Goal: Transaction & Acquisition: Purchase product/service

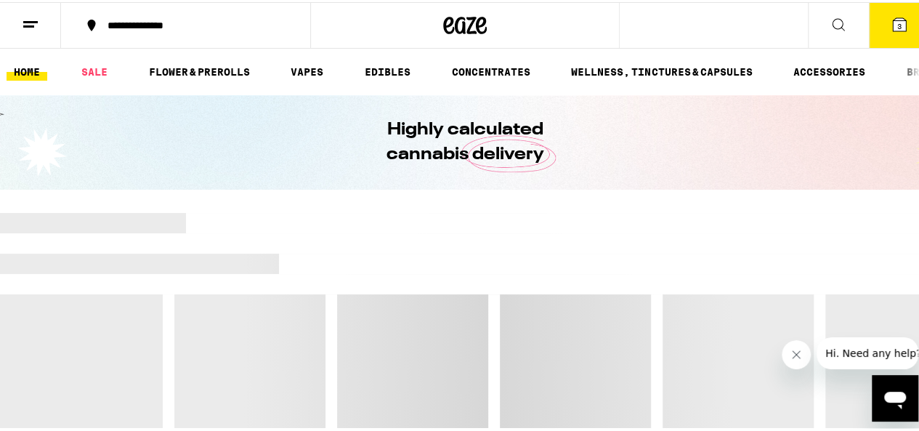
click at [893, 27] on icon at bounding box center [899, 22] width 13 height 13
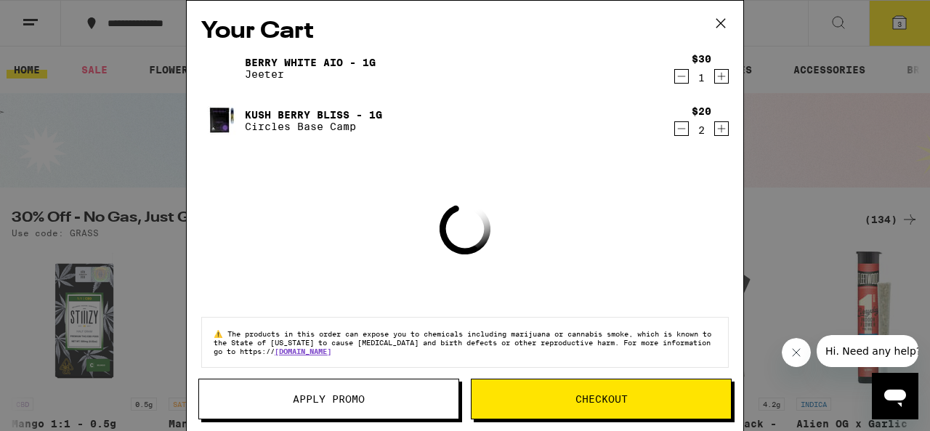
click at [675, 78] on icon "Decrement" at bounding box center [681, 76] width 13 height 17
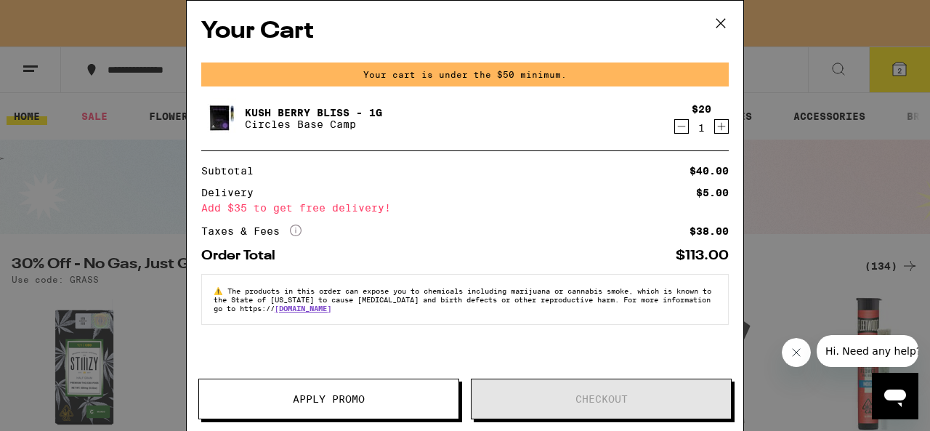
click at [687, 121] on icon "Decrement" at bounding box center [681, 126] width 13 height 17
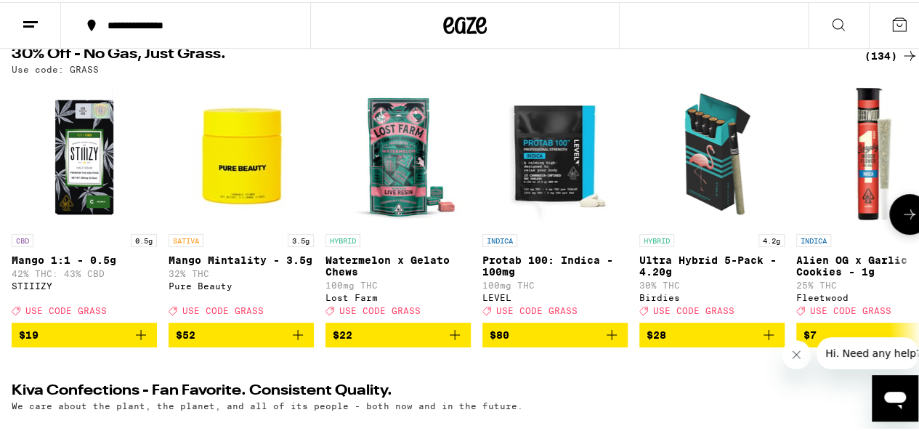
scroll to position [145, 0]
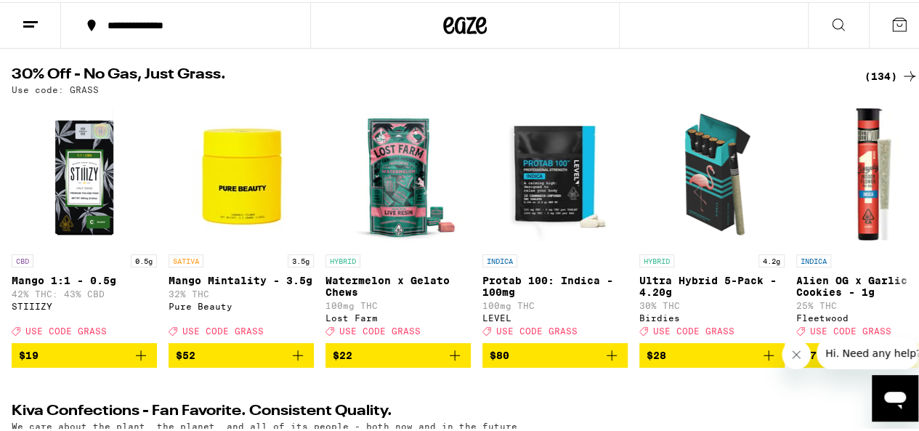
click at [871, 79] on div "(134)" at bounding box center [892, 73] width 54 height 17
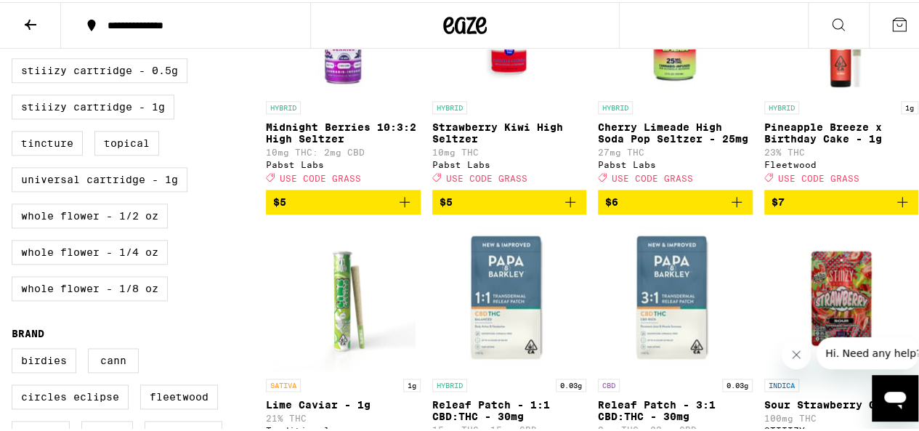
scroll to position [872, 0]
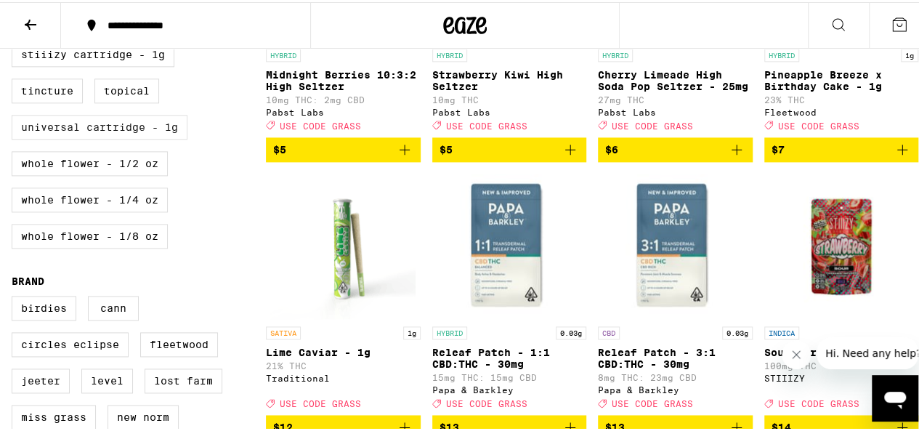
click at [118, 137] on label "Universal Cartridge - 1g" at bounding box center [100, 125] width 176 height 25
checkbox input "true"
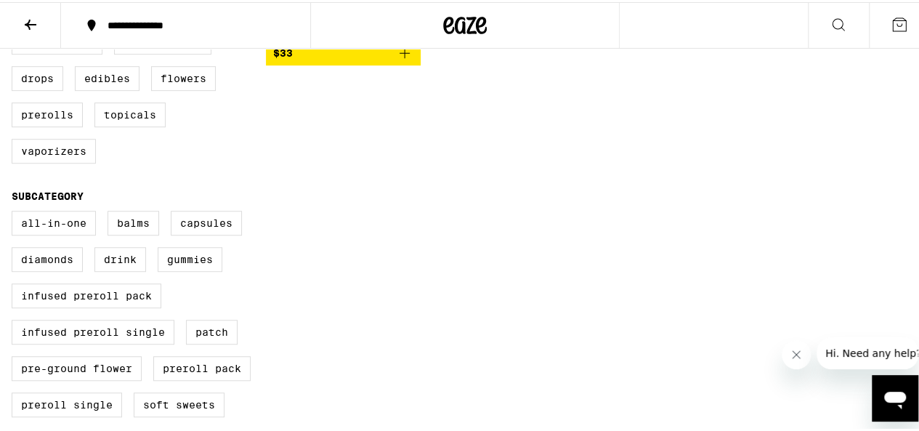
scroll to position [436, 0]
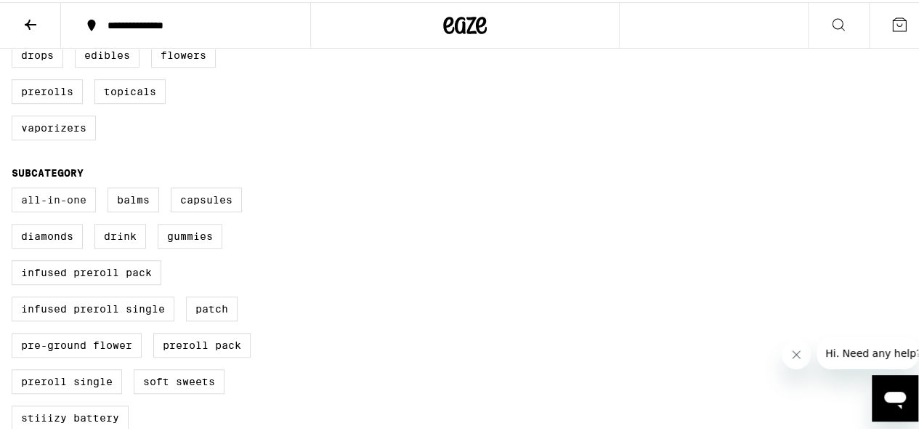
click at [45, 210] on label "All-In-One" at bounding box center [54, 197] width 84 height 25
click at [15, 188] on input "All-In-One" at bounding box center [15, 188] width 1 height 1
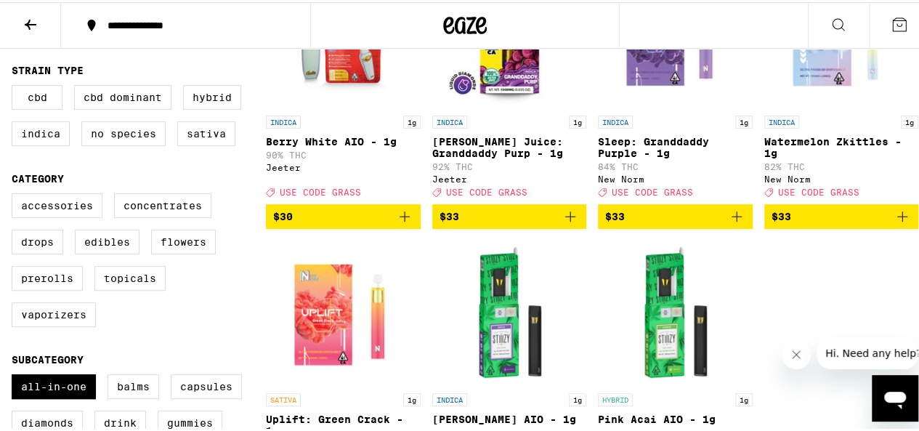
scroll to position [145, 0]
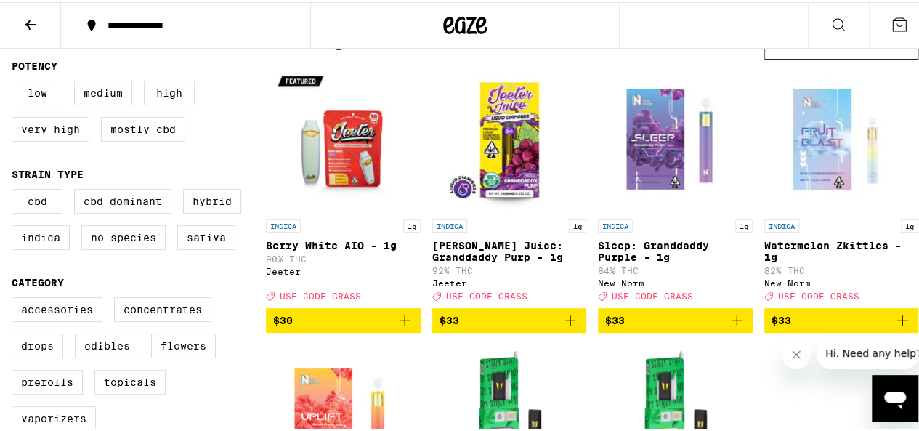
click at [406, 327] on icon "Add to bag" at bounding box center [404, 318] width 17 height 17
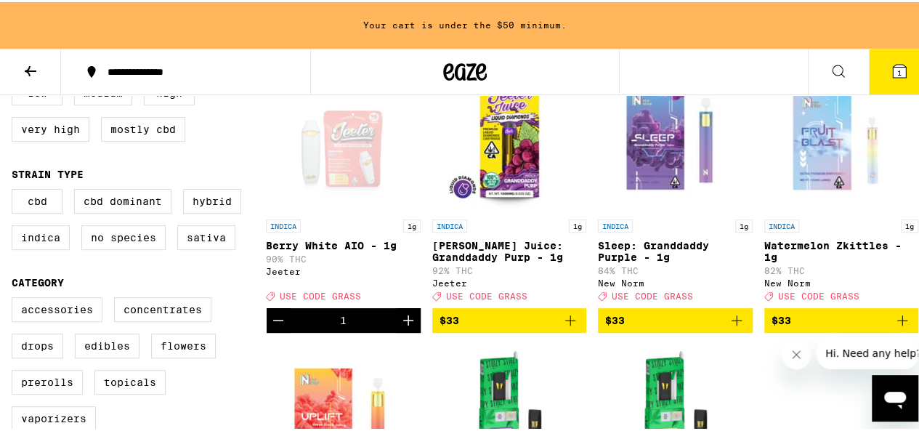
click at [406, 323] on icon "Increment" at bounding box center [408, 318] width 10 height 10
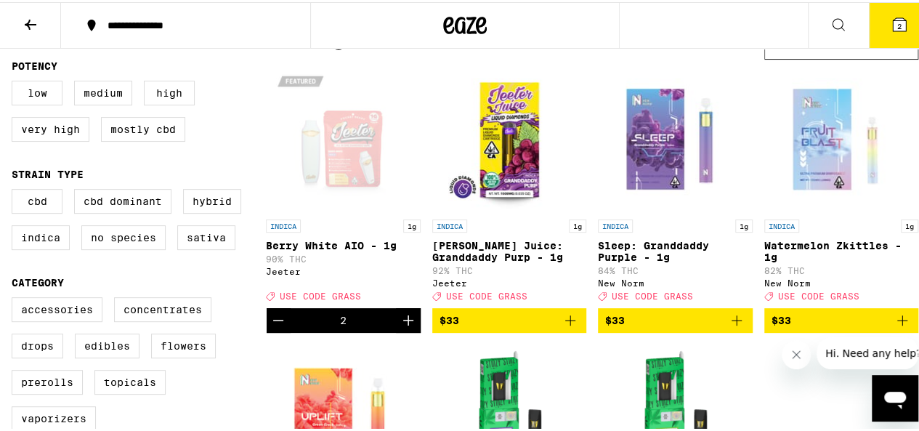
click at [899, 30] on button "2" at bounding box center [899, 23] width 61 height 45
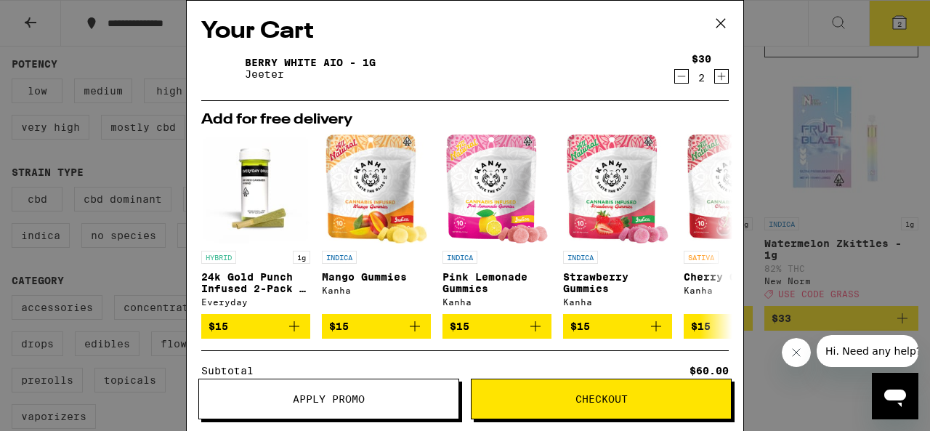
click at [717, 16] on icon at bounding box center [721, 23] width 22 height 22
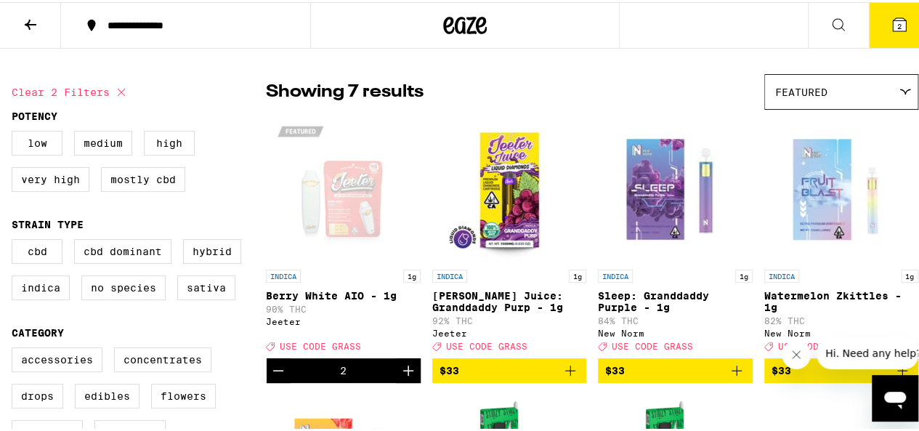
scroll to position [73, 0]
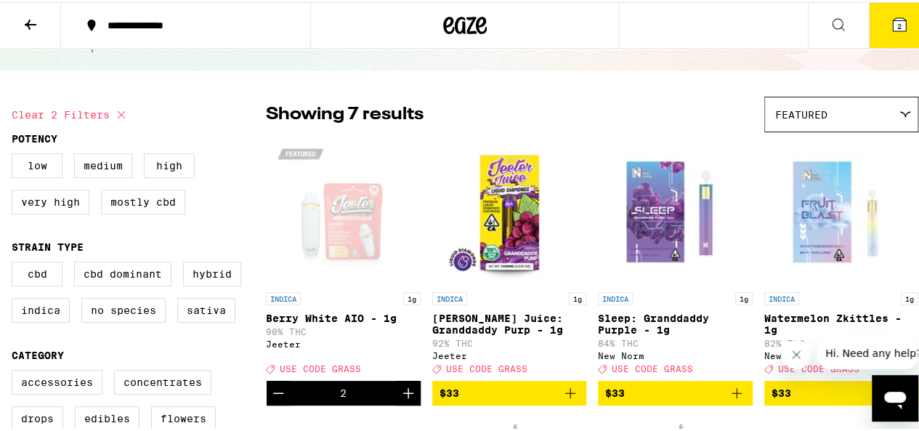
click at [122, 113] on icon at bounding box center [121, 112] width 17 height 17
checkbox input "false"
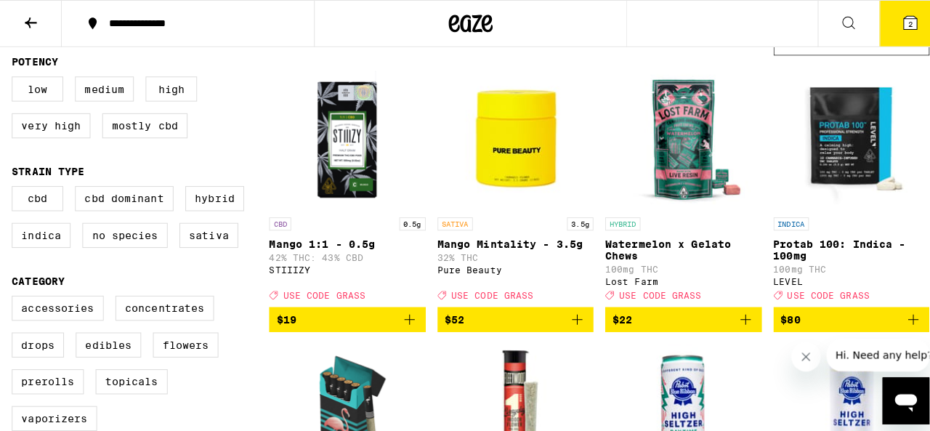
scroll to position [145, 0]
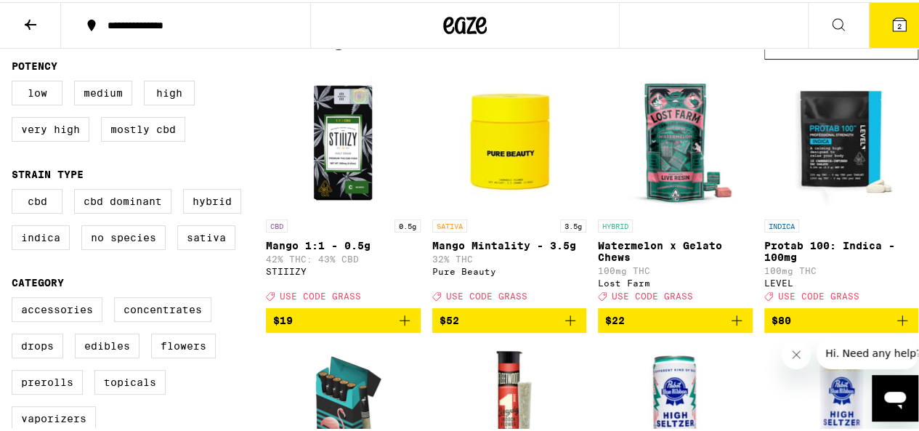
click at [877, 20] on button "2" at bounding box center [899, 23] width 61 height 45
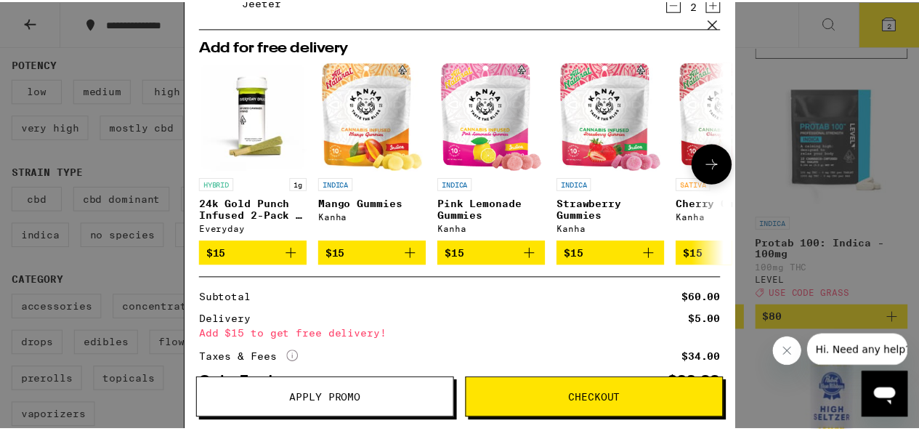
scroll to position [145, 0]
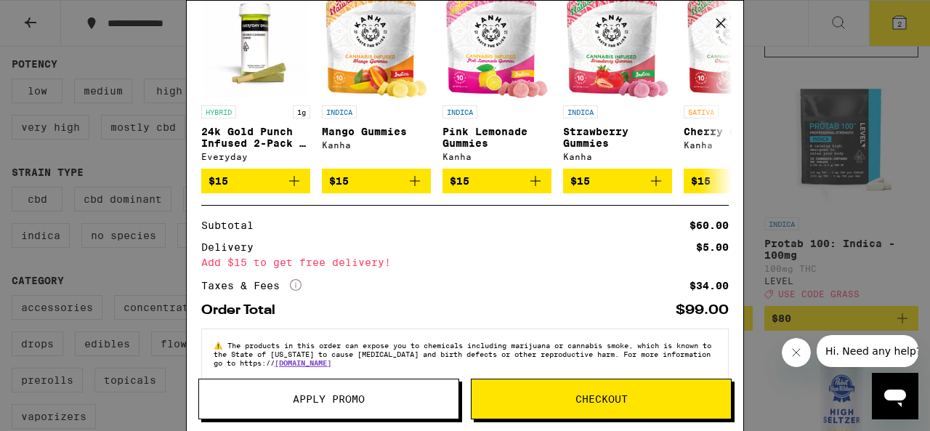
click at [904, 27] on div "Your Cart Berry White AIO - 1g Jeeter $30 2 Add for free delivery HYBRID 1g 24k…" at bounding box center [465, 215] width 930 height 431
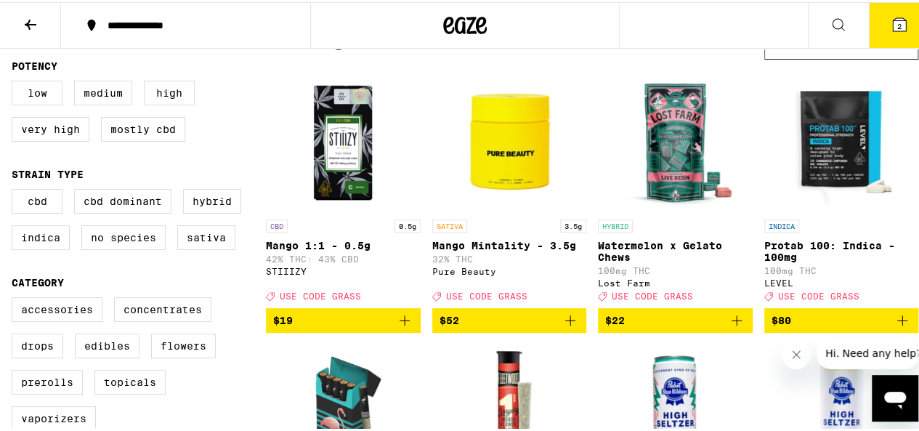
click at [728, 327] on icon "Add to bag" at bounding box center [736, 318] width 17 height 17
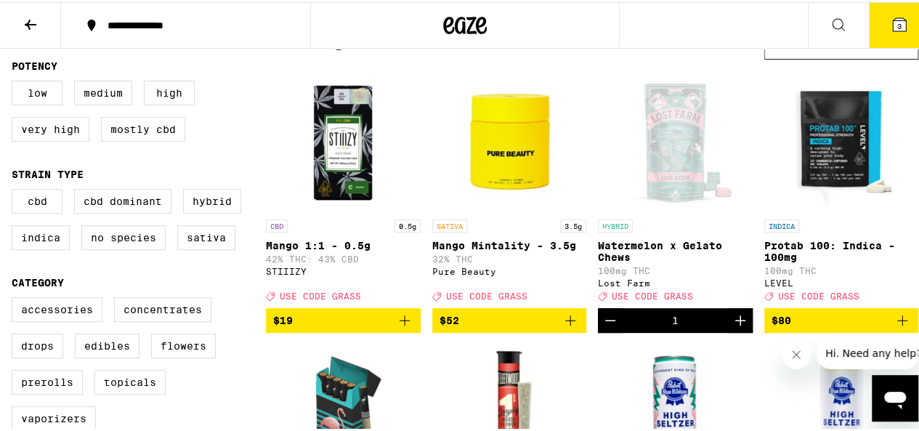
click at [891, 15] on icon at bounding box center [899, 22] width 17 height 17
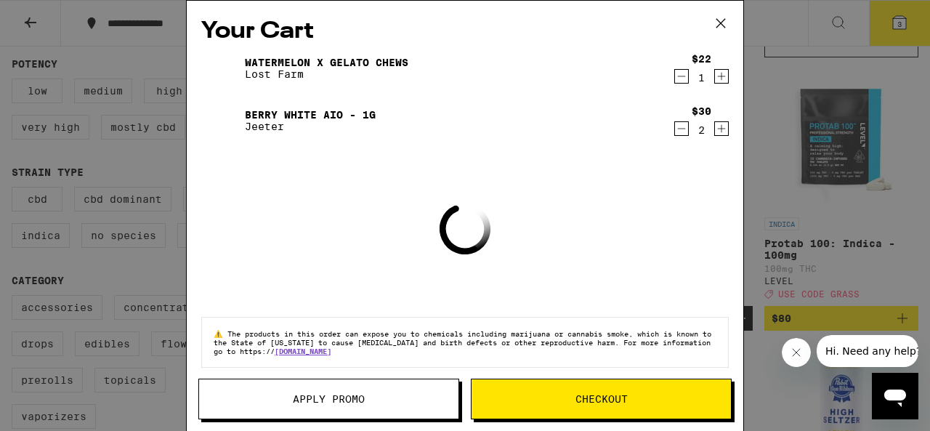
click at [270, 398] on span "Apply Promo" at bounding box center [328, 399] width 259 height 10
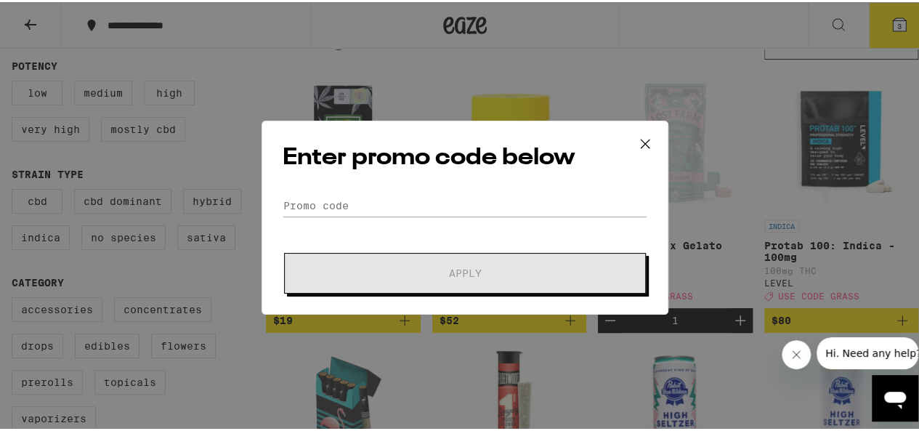
click at [464, 220] on form "Promo Code Apply" at bounding box center [465, 242] width 365 height 99
click at [465, 196] on input "Promo Code" at bounding box center [465, 204] width 365 height 22
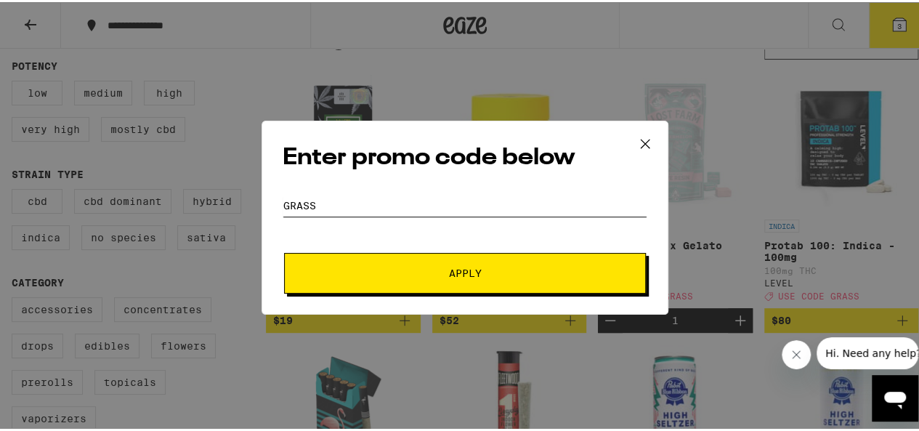
type input "grass"
click at [284, 251] on button "Apply" at bounding box center [465, 271] width 362 height 41
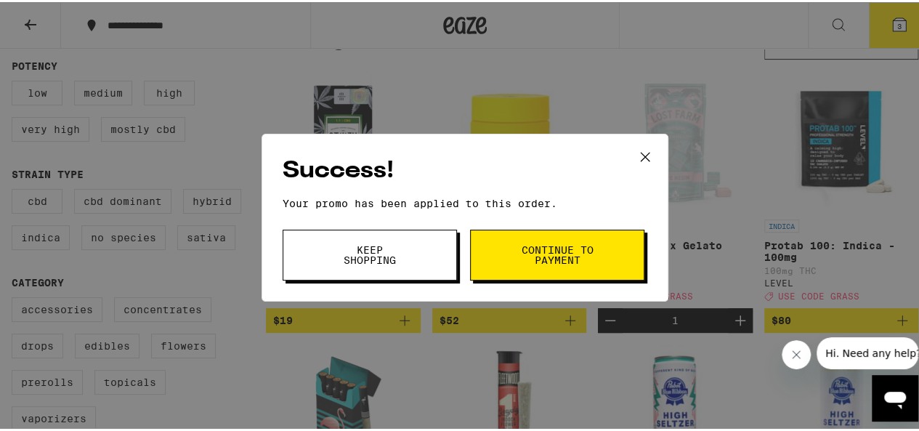
click at [558, 246] on span "Continue to payment" at bounding box center [557, 253] width 74 height 20
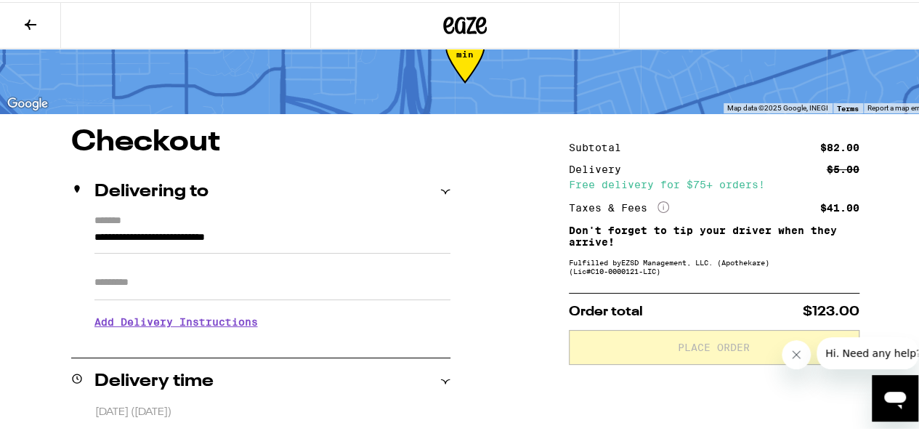
scroll to position [73, 0]
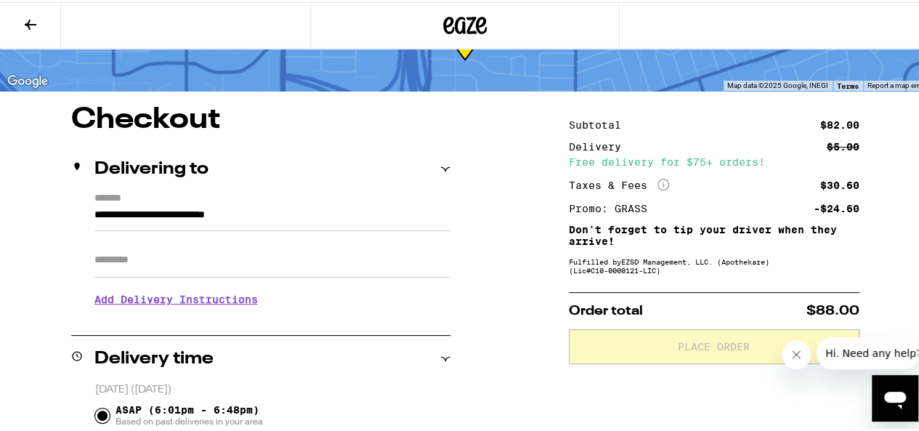
click at [169, 255] on input "Apt/Suite" at bounding box center [272, 258] width 356 height 35
type input "********"
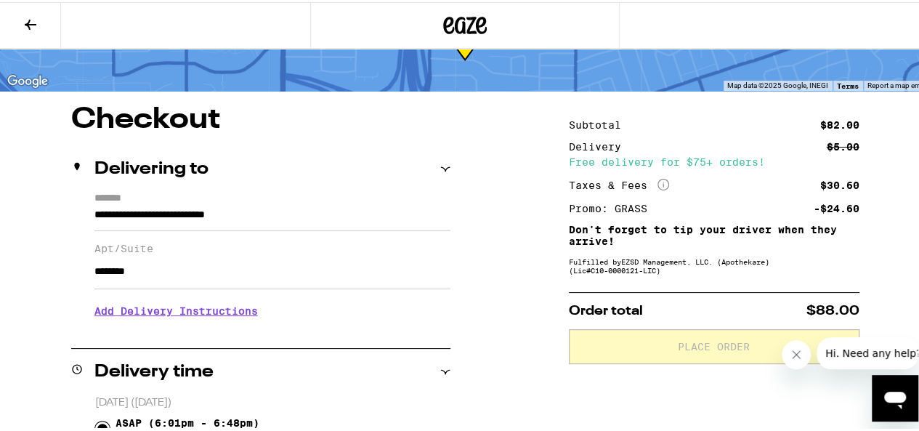
click at [154, 308] on h3 "Add Delivery Instructions" at bounding box center [272, 308] width 356 height 33
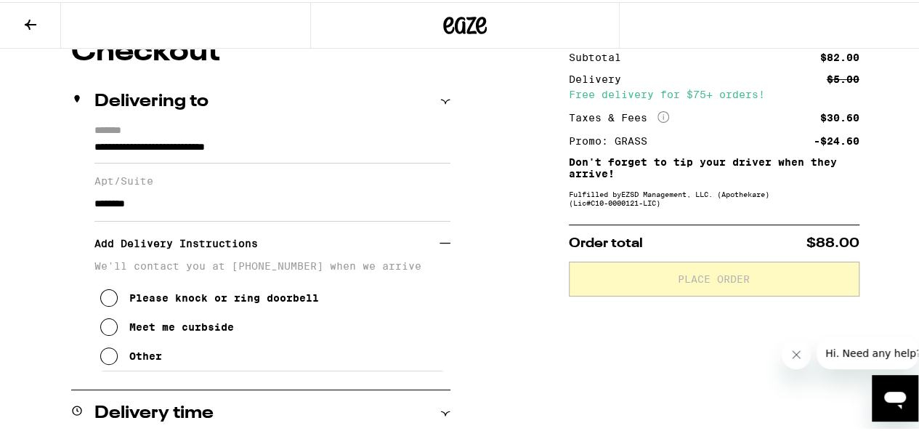
scroll to position [218, 0]
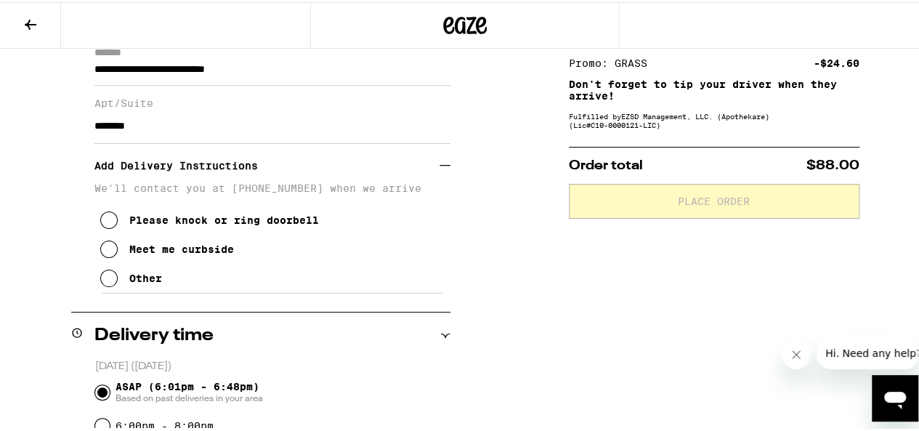
click at [145, 282] on div "Other" at bounding box center [145, 276] width 33 height 12
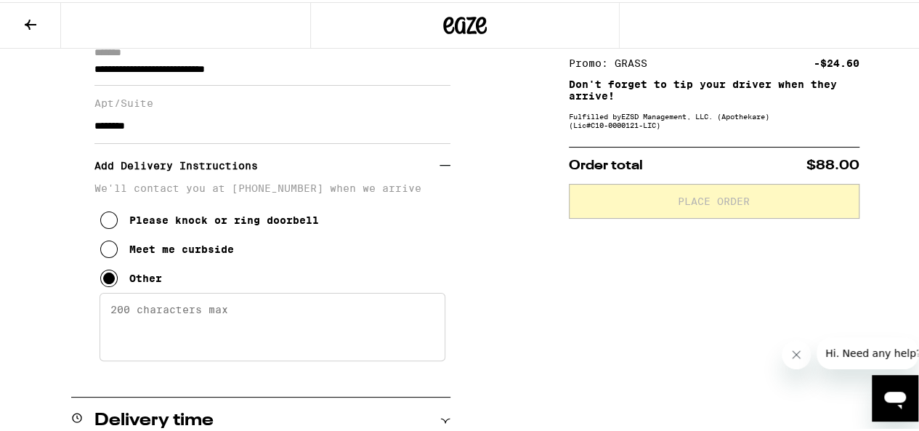
scroll to position [291, 0]
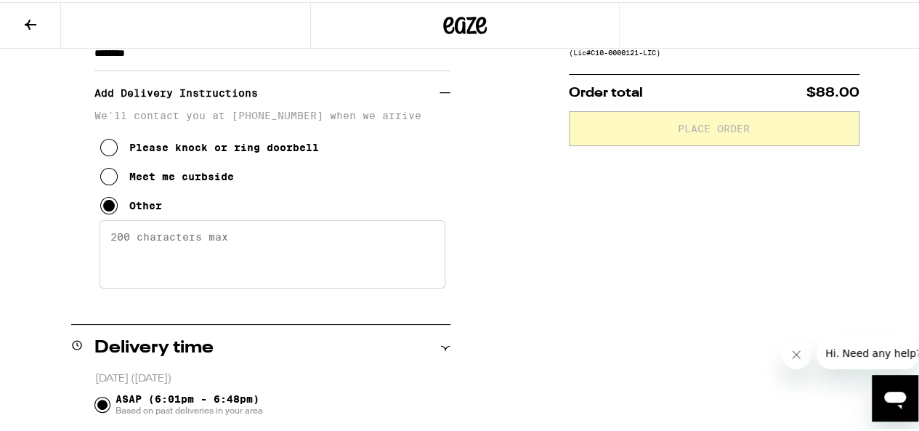
click at [145, 286] on textarea "Enter any other delivery instructions you want driver to know" at bounding box center [273, 252] width 346 height 68
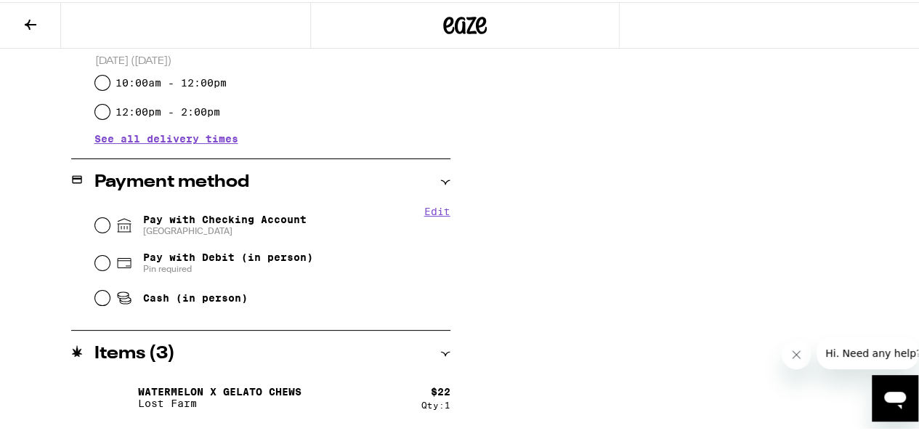
scroll to position [773, 0]
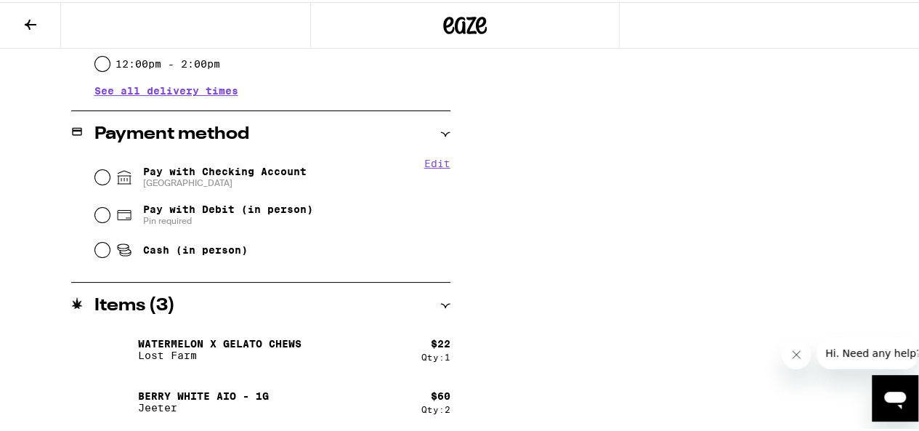
type textarea "2nd parking on left coming in from 47th street go straight back and u will see …"
click at [207, 169] on span "Pay with Checking Account CHASE COLLEGE" at bounding box center [225, 175] width 164 height 23
click at [110, 169] on input "Pay with Checking Account CHASE COLLEGE" at bounding box center [102, 175] width 15 height 15
radio input "true"
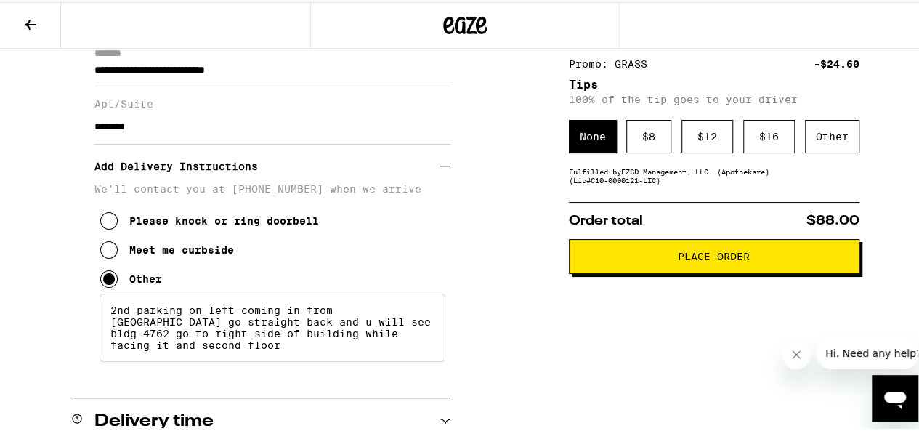
scroll to position [218, 0]
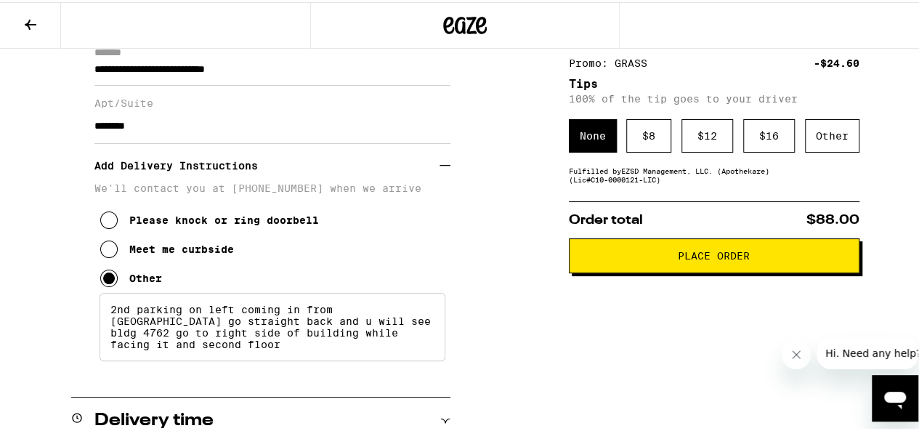
click at [619, 259] on span "Place Order" at bounding box center [714, 254] width 266 height 10
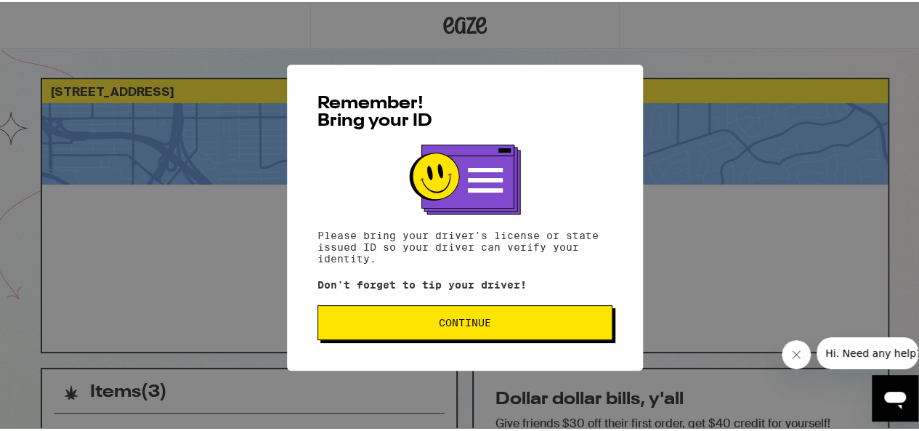
click at [470, 322] on span "Continue" at bounding box center [465, 320] width 52 height 10
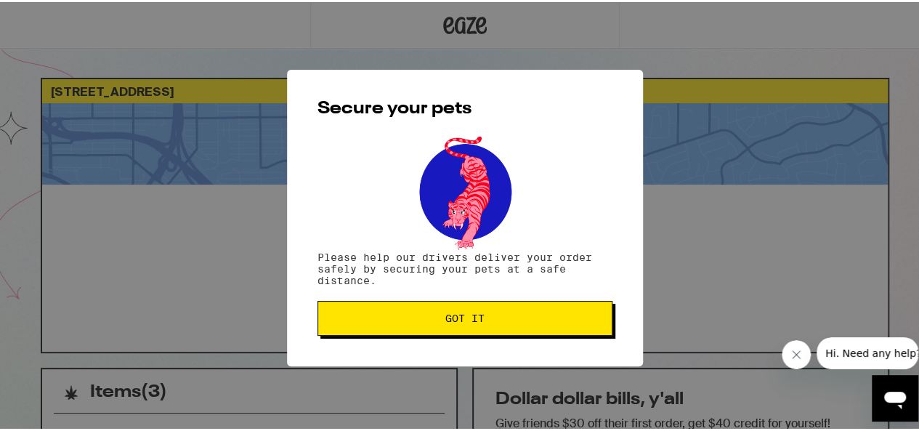
click at [470, 321] on span "Got it" at bounding box center [465, 316] width 39 height 10
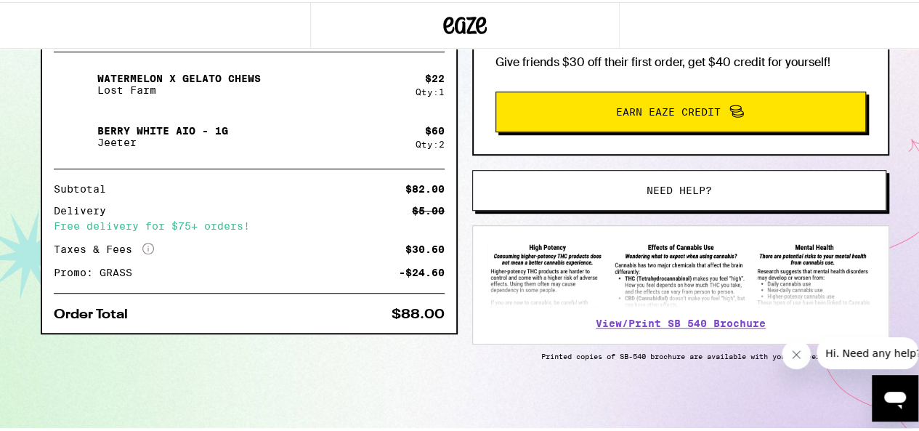
scroll to position [73, 0]
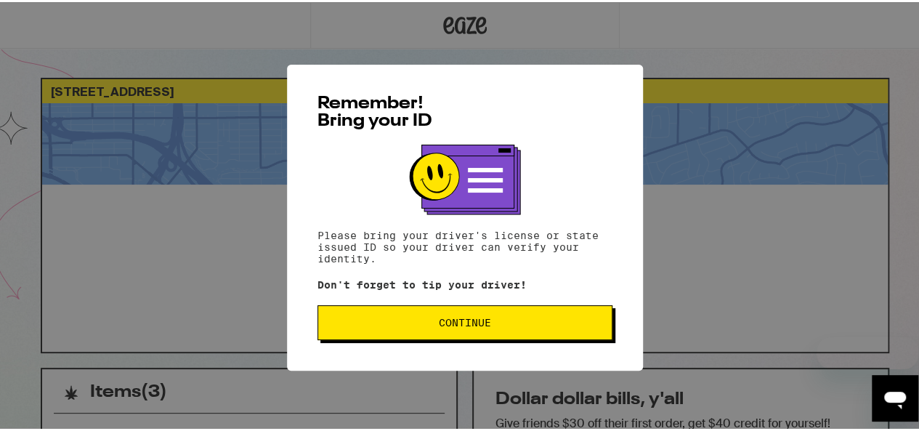
click at [472, 326] on span "Continue" at bounding box center [465, 320] width 52 height 10
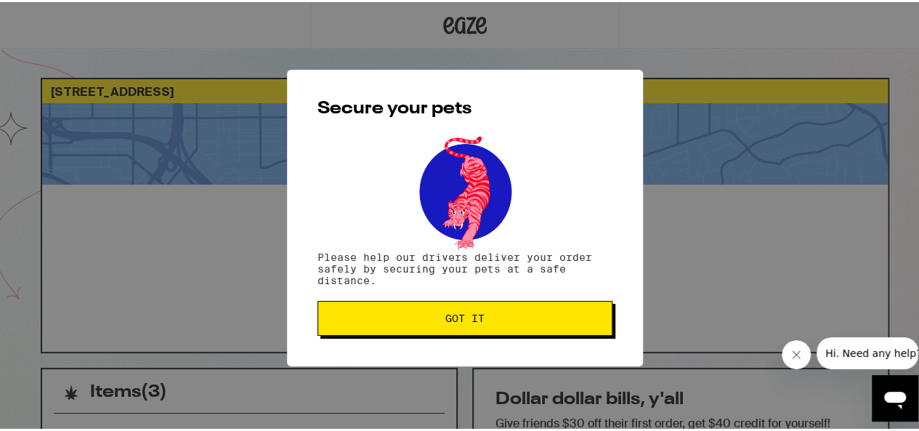
click at [471, 307] on button "Got it" at bounding box center [465, 316] width 295 height 35
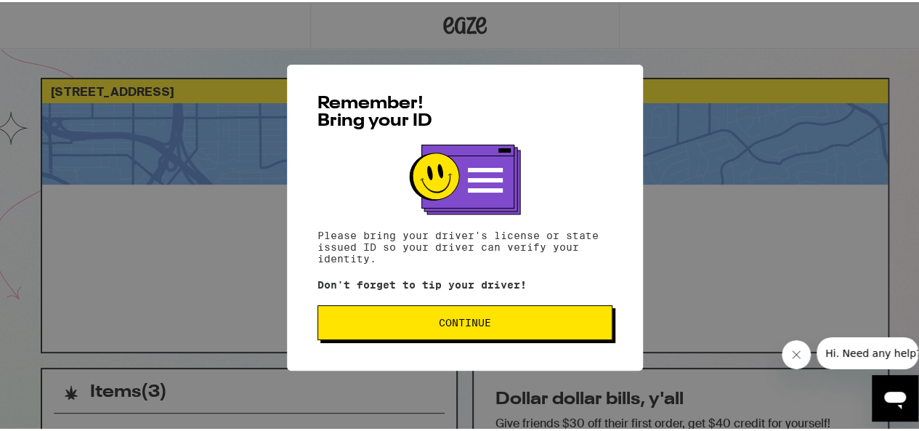
click at [465, 326] on span "Continue" at bounding box center [465, 320] width 52 height 10
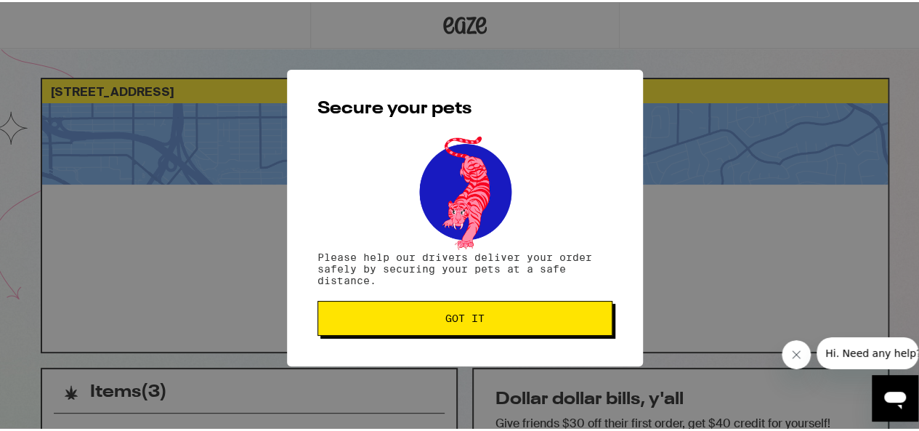
click at [397, 305] on button "Got it" at bounding box center [465, 316] width 295 height 35
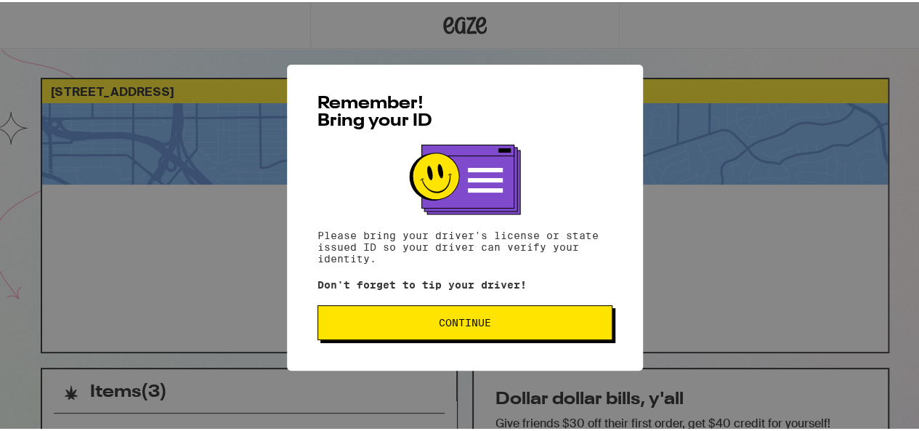
click at [422, 330] on button "Continue" at bounding box center [465, 320] width 295 height 35
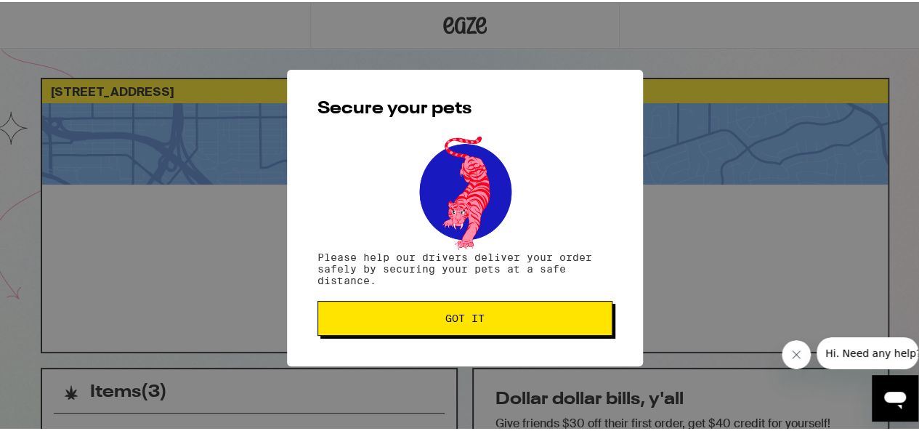
click at [403, 303] on button "Got it" at bounding box center [465, 316] width 295 height 35
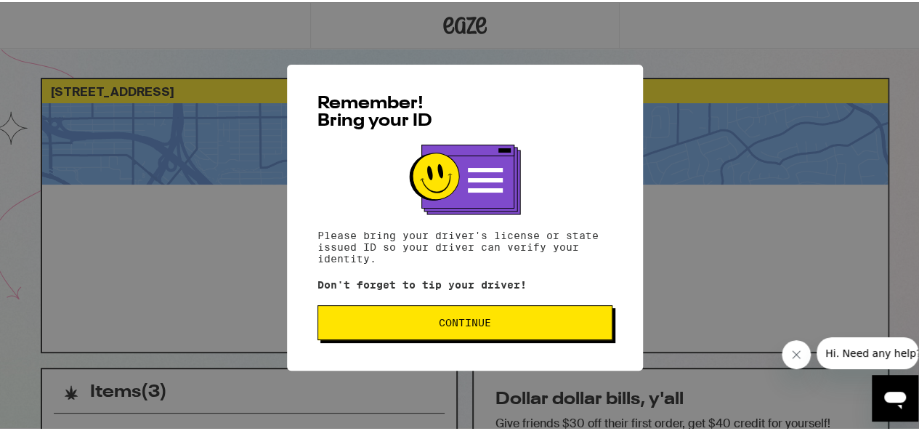
click at [478, 289] on p "Don't forget to tip your driver!" at bounding box center [465, 283] width 295 height 12
click at [473, 315] on button "Continue" at bounding box center [465, 320] width 295 height 35
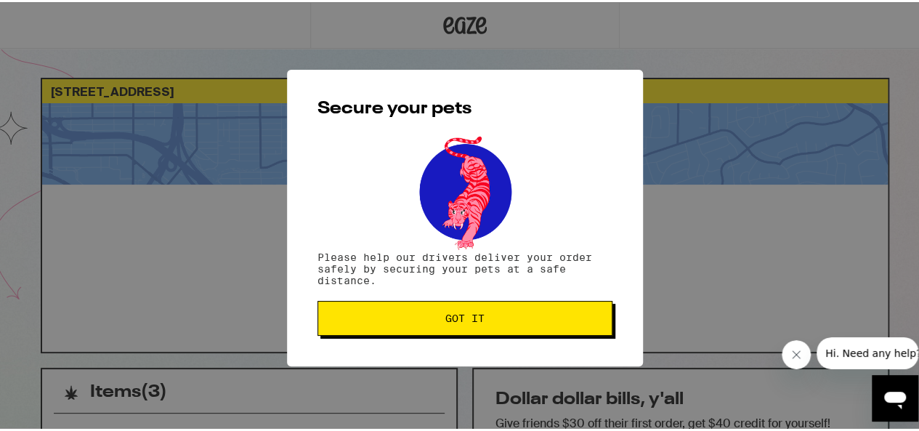
click at [477, 310] on button "Got it" at bounding box center [465, 316] width 295 height 35
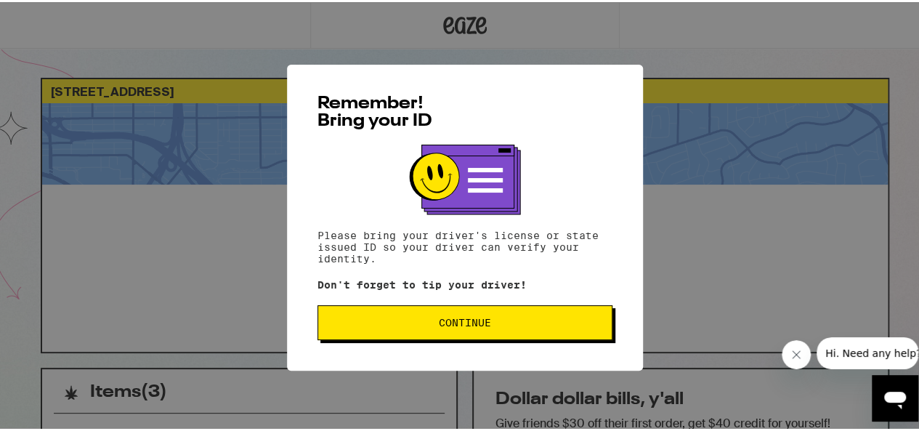
click at [545, 337] on button "Continue" at bounding box center [465, 320] width 295 height 35
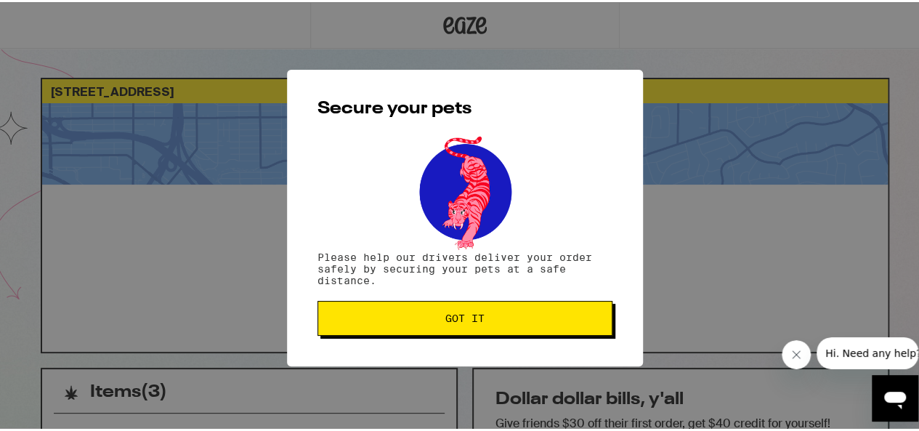
click at [538, 325] on button "Got it" at bounding box center [465, 316] width 295 height 35
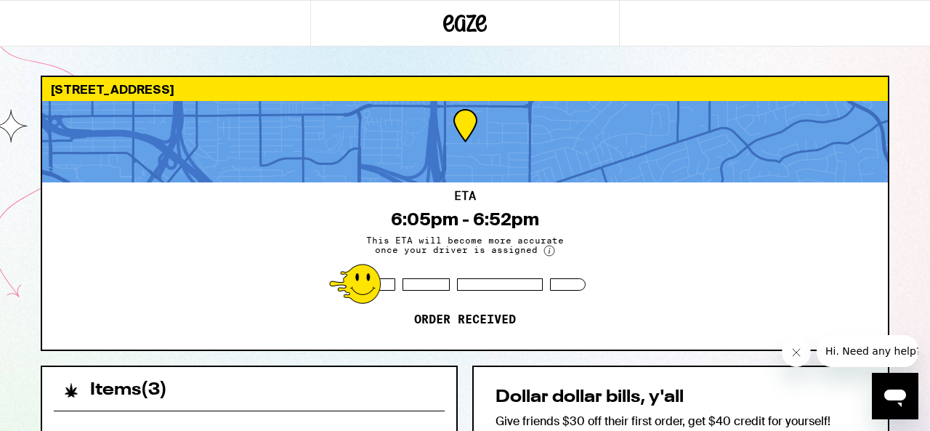
click at [725, 204] on div "ETA 6:05pm - 6:52pm This ETA will become more accurate once your driver is assi…" at bounding box center [465, 265] width 846 height 167
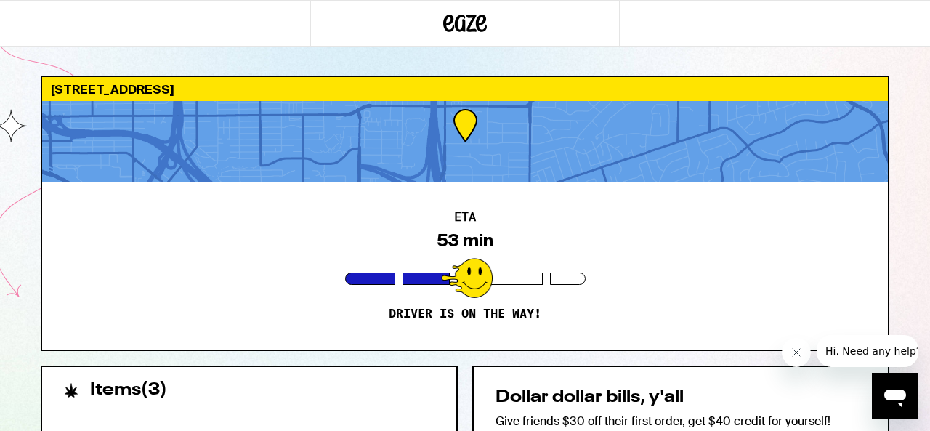
click at [475, 21] on icon at bounding box center [465, 23] width 44 height 26
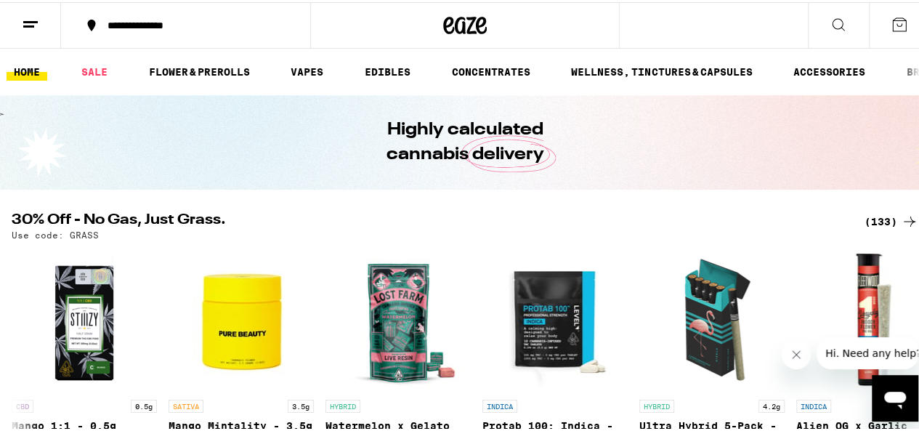
click at [16, 14] on button at bounding box center [30, 24] width 61 height 46
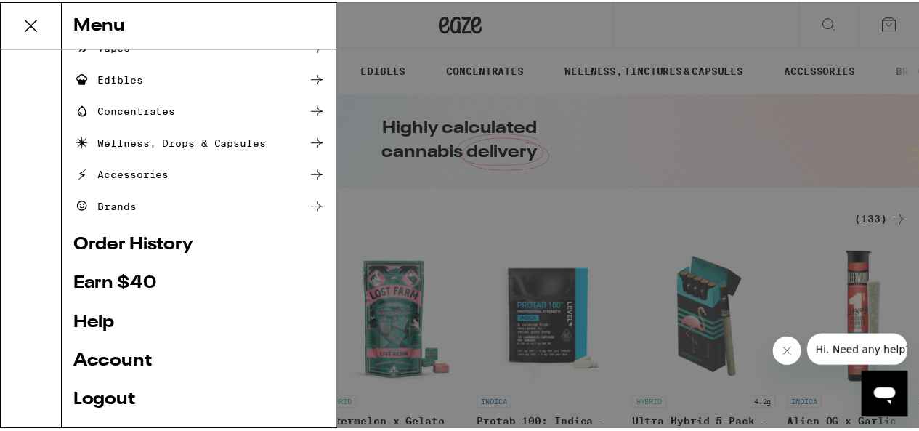
scroll to position [236, 0]
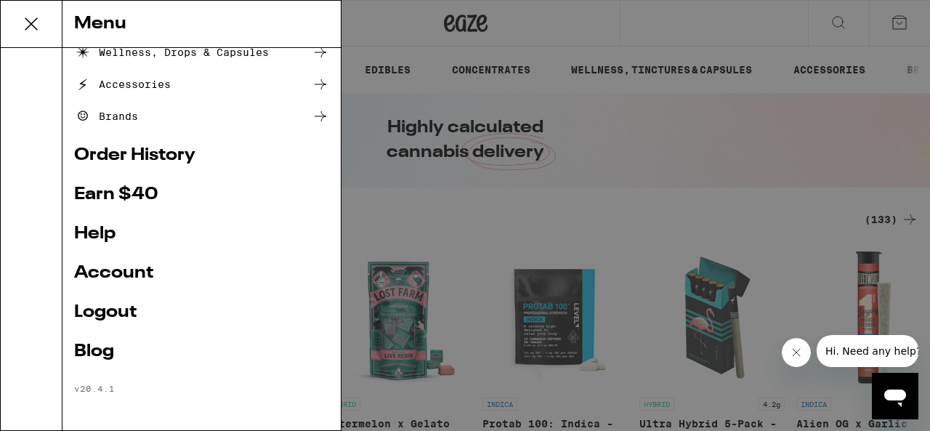
click at [122, 268] on link "Account" at bounding box center [201, 273] width 255 height 17
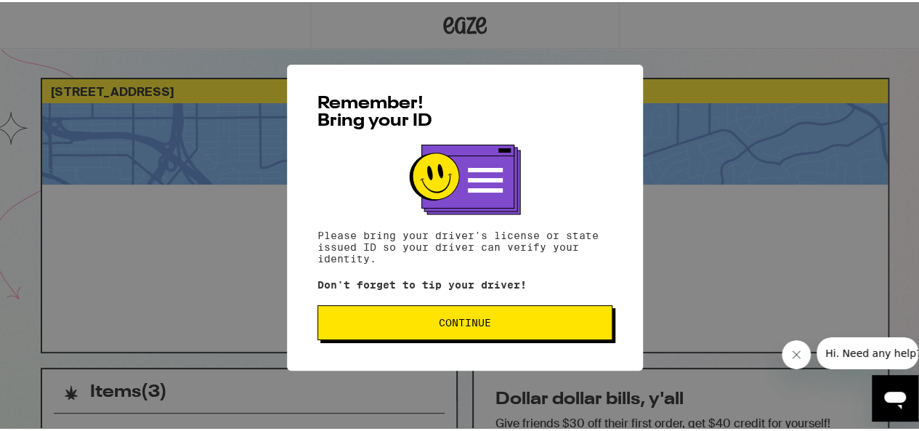
click at [404, 313] on button "Continue" at bounding box center [465, 320] width 295 height 35
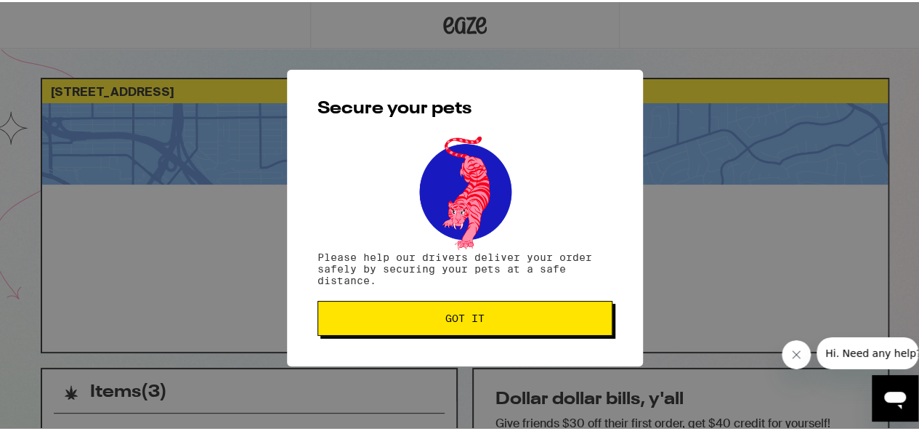
click at [416, 311] on button "Got it" at bounding box center [465, 316] width 295 height 35
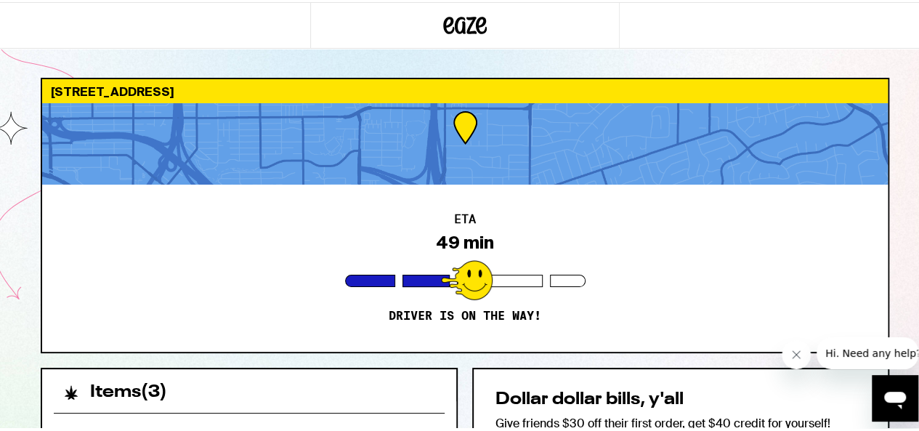
click at [456, 29] on icon at bounding box center [466, 23] width 22 height 17
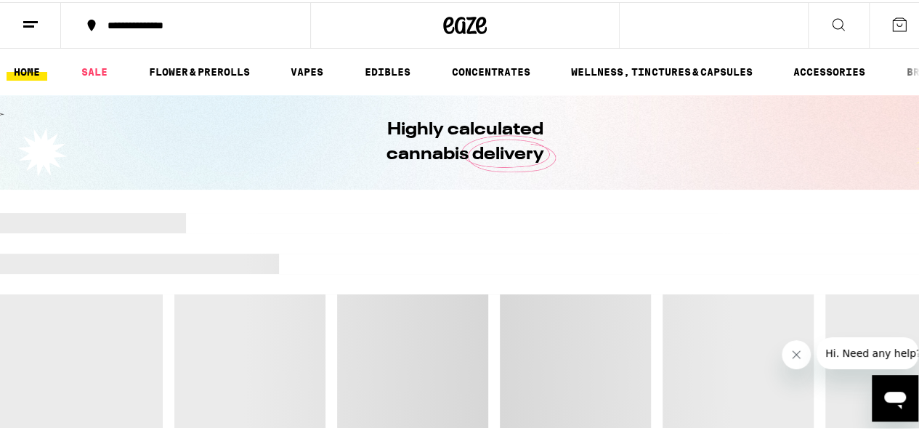
click at [30, 20] on line at bounding box center [30, 20] width 15 height 0
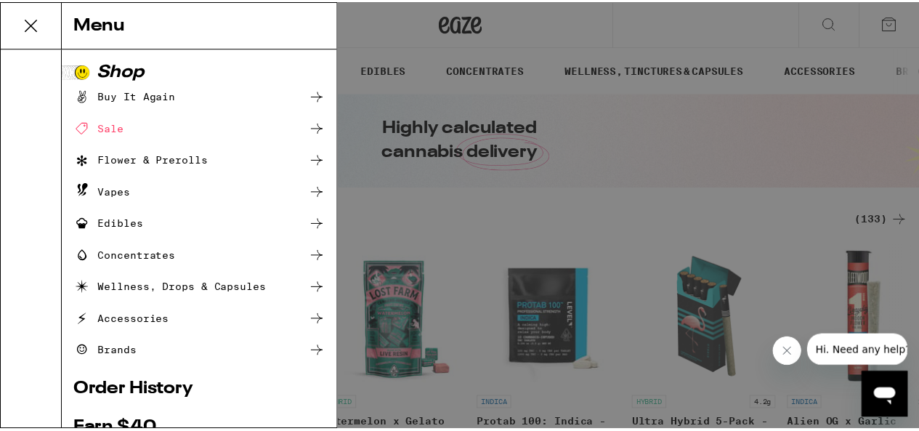
scroll to position [218, 0]
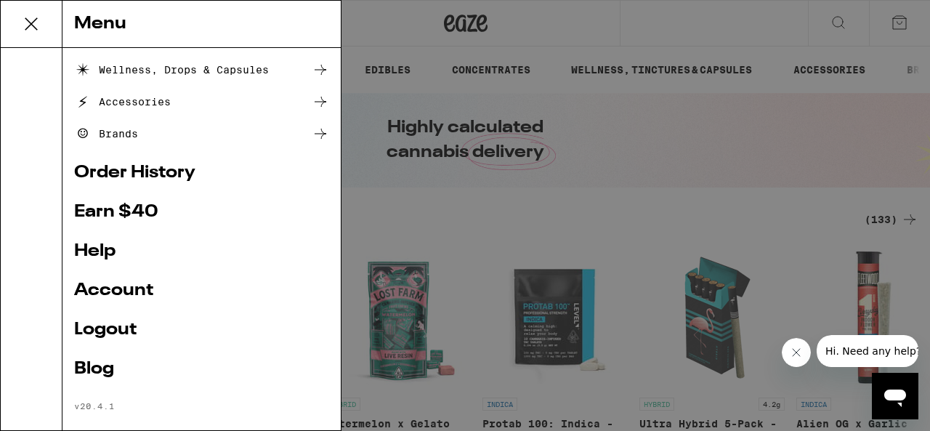
click at [126, 287] on link "Account" at bounding box center [201, 290] width 255 height 17
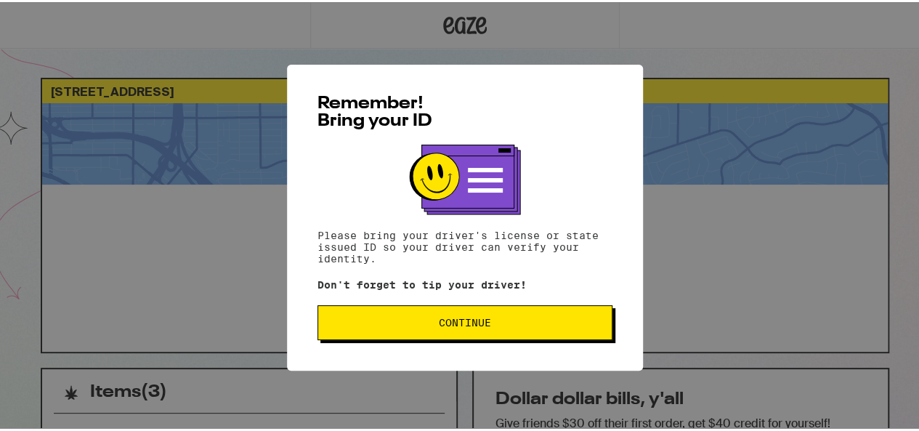
click at [476, 307] on button "Continue" at bounding box center [465, 320] width 295 height 35
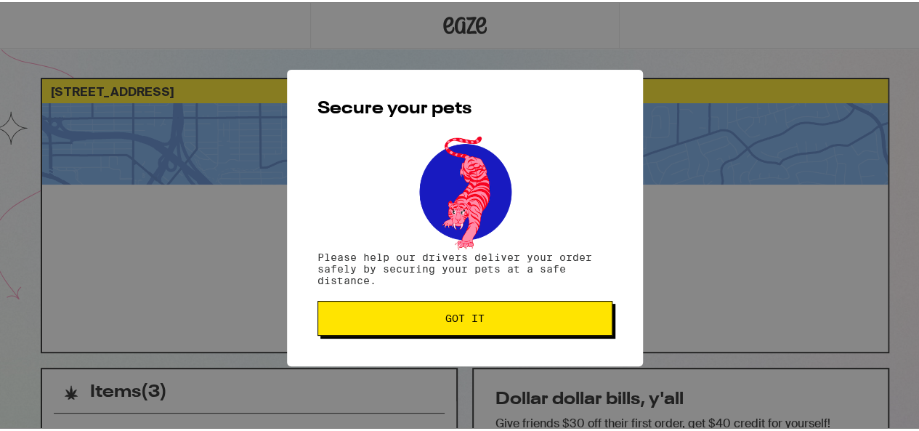
click at [473, 312] on span "Got it" at bounding box center [465, 316] width 39 height 10
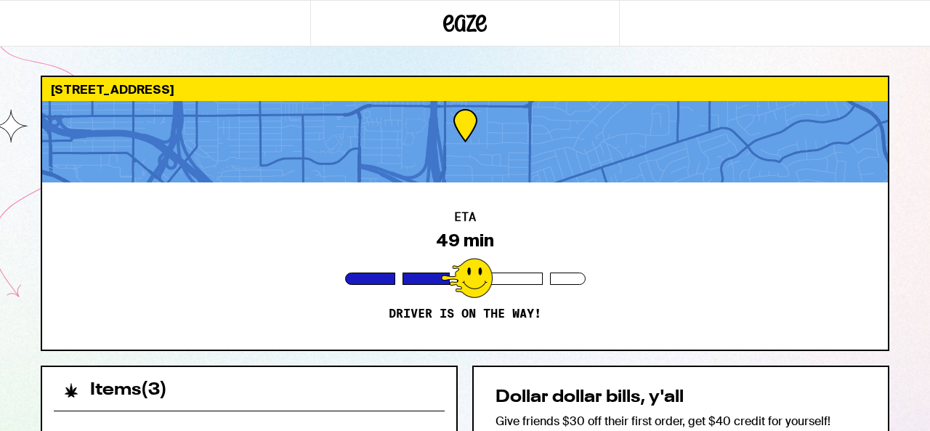
click at [919, 249] on div "4762 Solola Ave San Diego 92113 ETA 49 min Driver is on the way! Items ( 3 ) Wa…" at bounding box center [465, 396] width 930 height 792
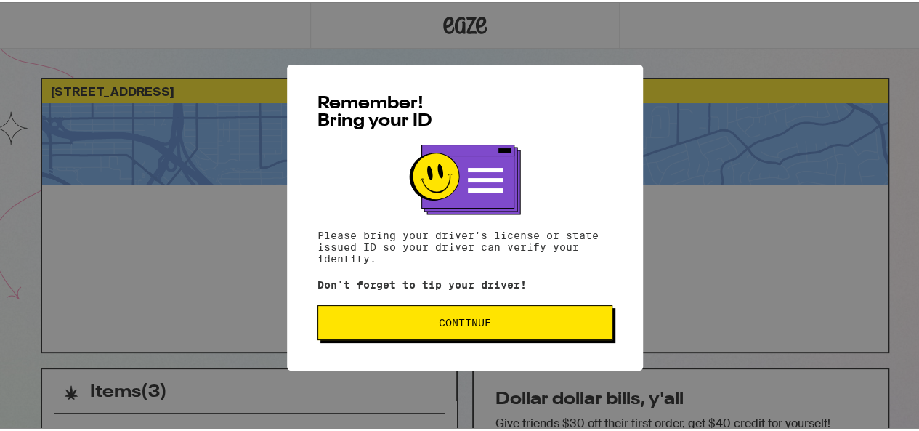
click at [42, 253] on div "Remember! Bring your ID Please bring your driver's license or state issued ID s…" at bounding box center [465, 215] width 930 height 431
click at [544, 28] on div "Remember! Bring your ID Please bring your driver's license or state issued ID s…" at bounding box center [465, 215] width 930 height 431
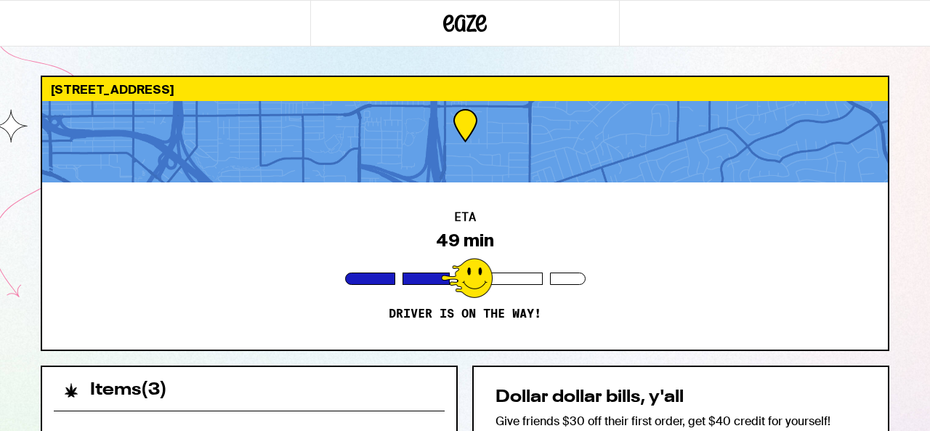
click at [459, 17] on icon at bounding box center [466, 23] width 22 height 17
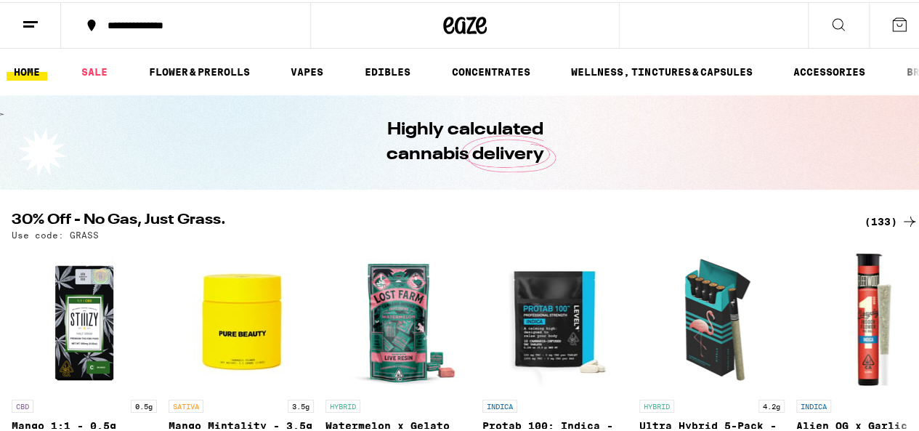
click at [26, 8] on button at bounding box center [30, 24] width 61 height 46
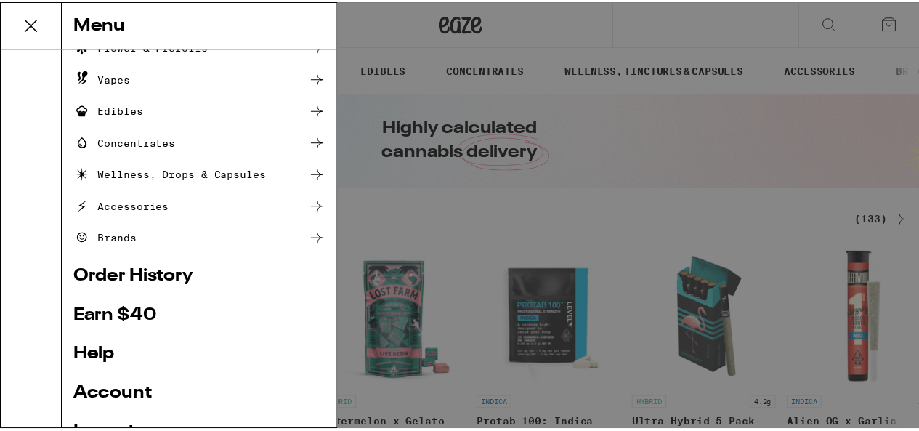
scroll to position [236, 0]
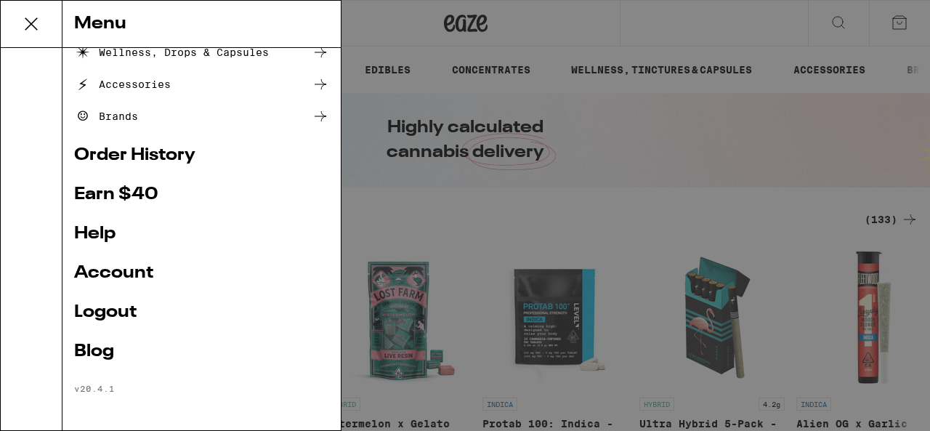
click at [124, 274] on link "Account" at bounding box center [201, 273] width 255 height 17
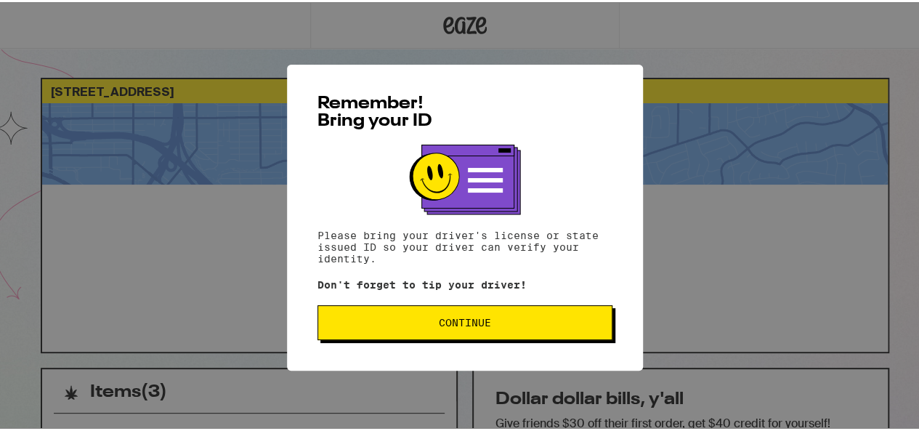
click at [382, 306] on div "Remember! Bring your ID Please bring your driver's license or state issued ID s…" at bounding box center [465, 216] width 356 height 306
click at [382, 313] on button "Continue" at bounding box center [465, 320] width 295 height 35
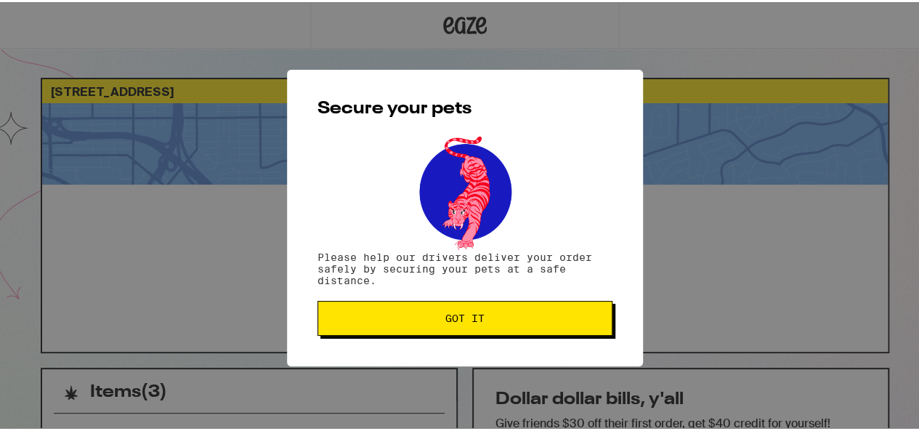
click at [382, 313] on span "Got it" at bounding box center [465, 316] width 270 height 10
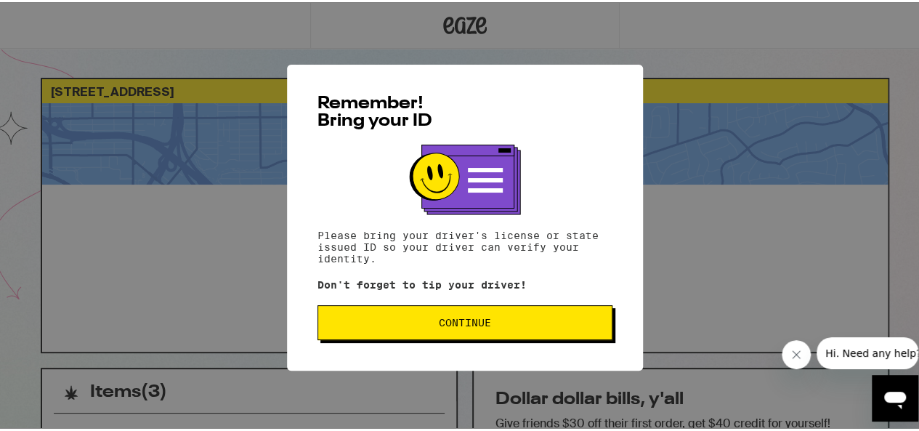
click at [427, 316] on button "Continue" at bounding box center [465, 320] width 295 height 35
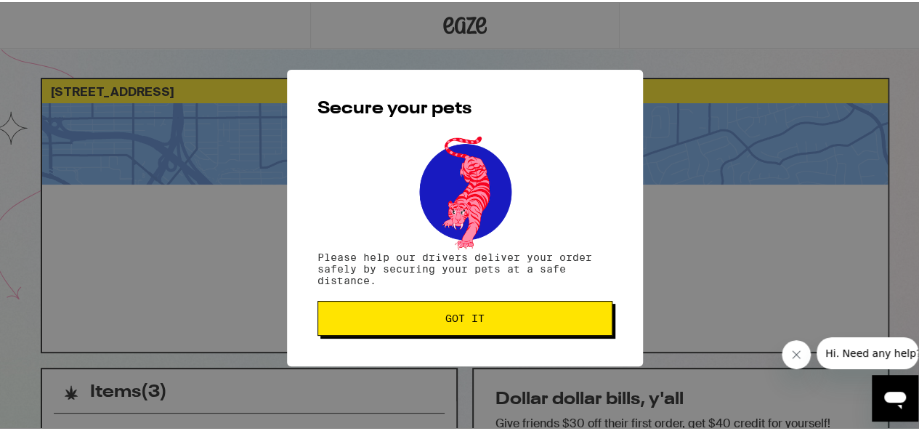
click at [456, 326] on button "Got it" at bounding box center [465, 316] width 295 height 35
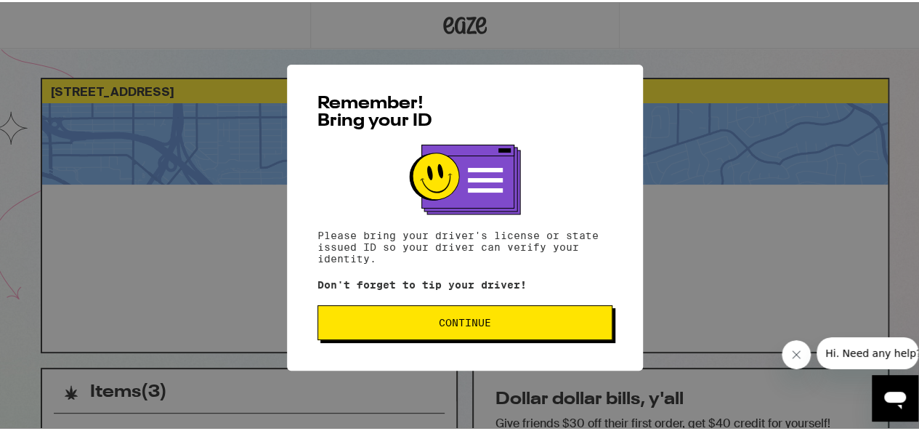
click at [520, 309] on button "Continue" at bounding box center [465, 320] width 295 height 35
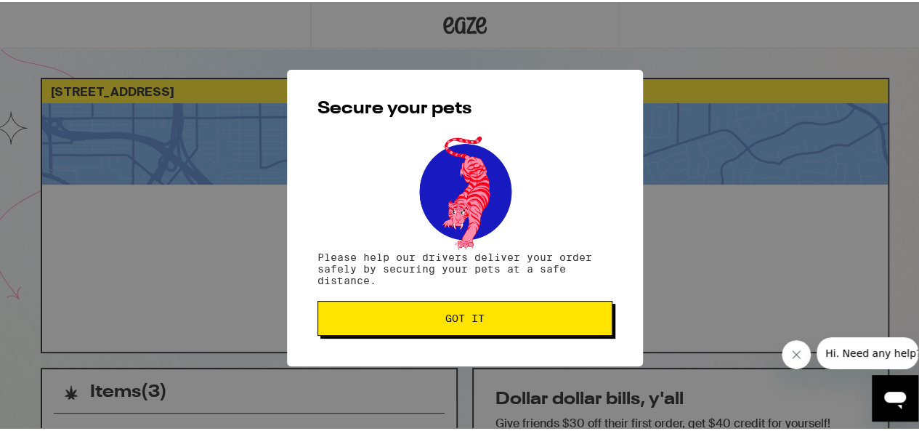
click at [511, 318] on span "Got it" at bounding box center [465, 316] width 270 height 10
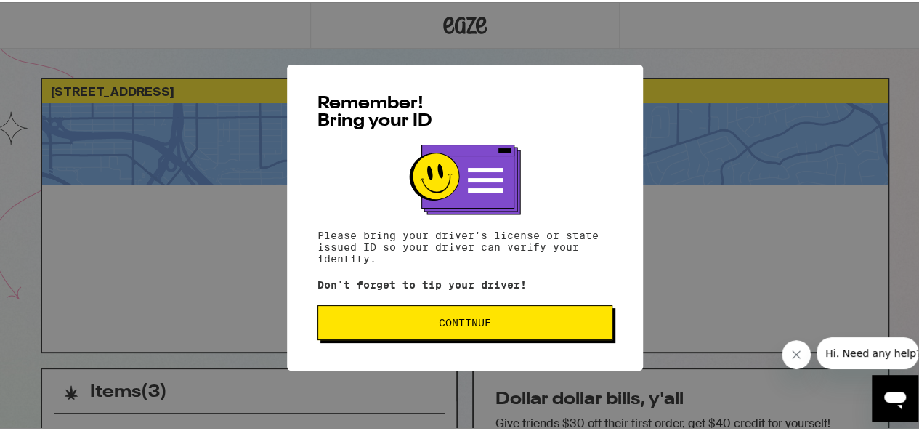
click at [454, 331] on button "Continue" at bounding box center [465, 320] width 295 height 35
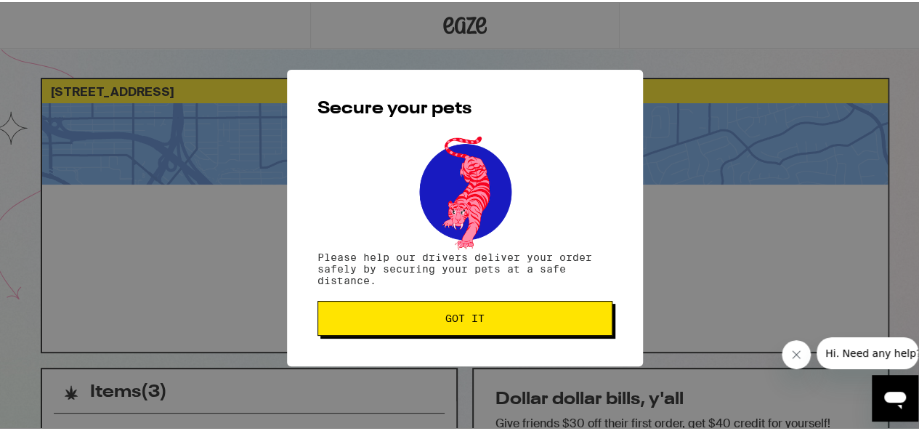
click at [453, 315] on span "Got it" at bounding box center [465, 316] width 39 height 10
